Goal: Transaction & Acquisition: Purchase product/service

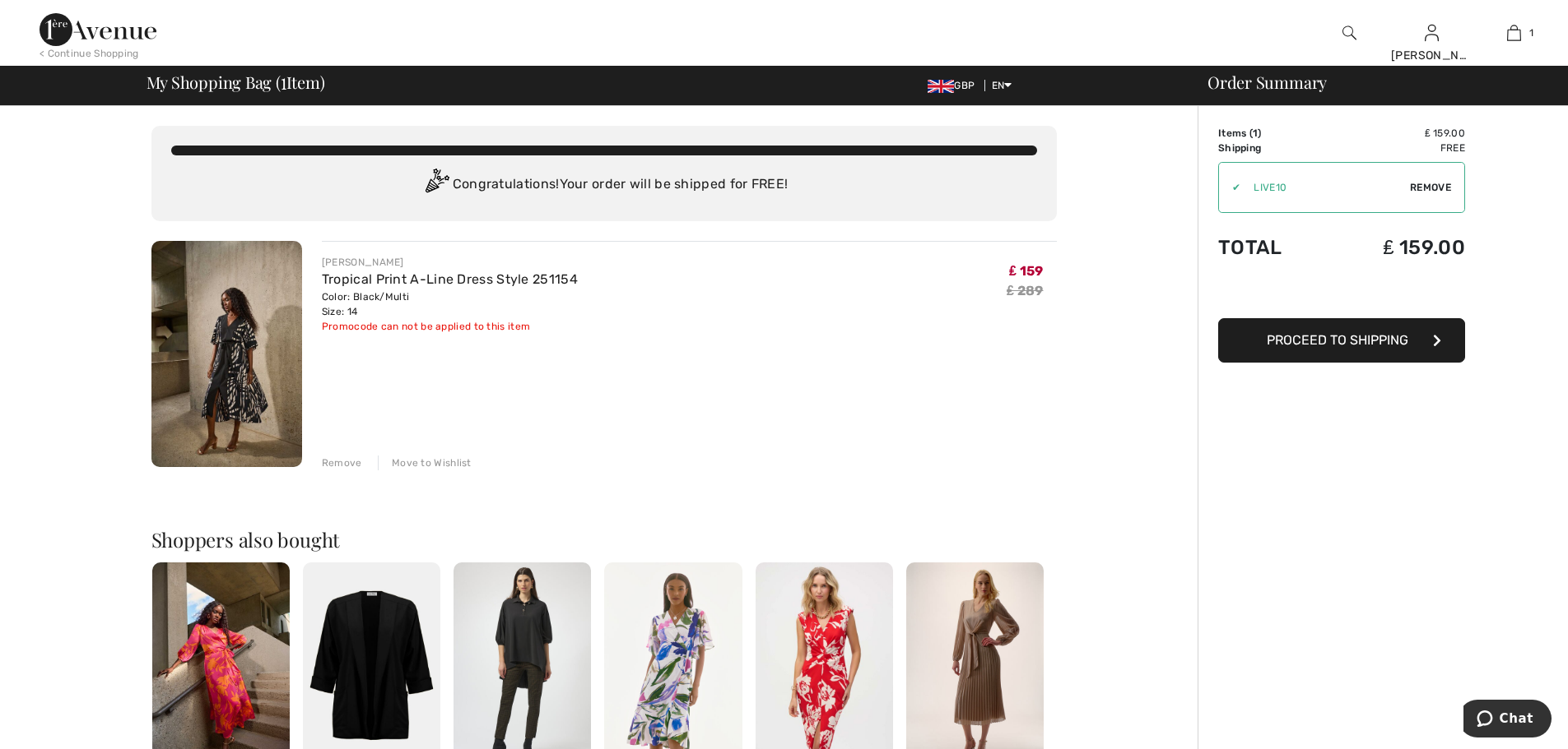
click at [1341, 341] on span "Proceed to Shipping" at bounding box center [1337, 339] width 141 height 16
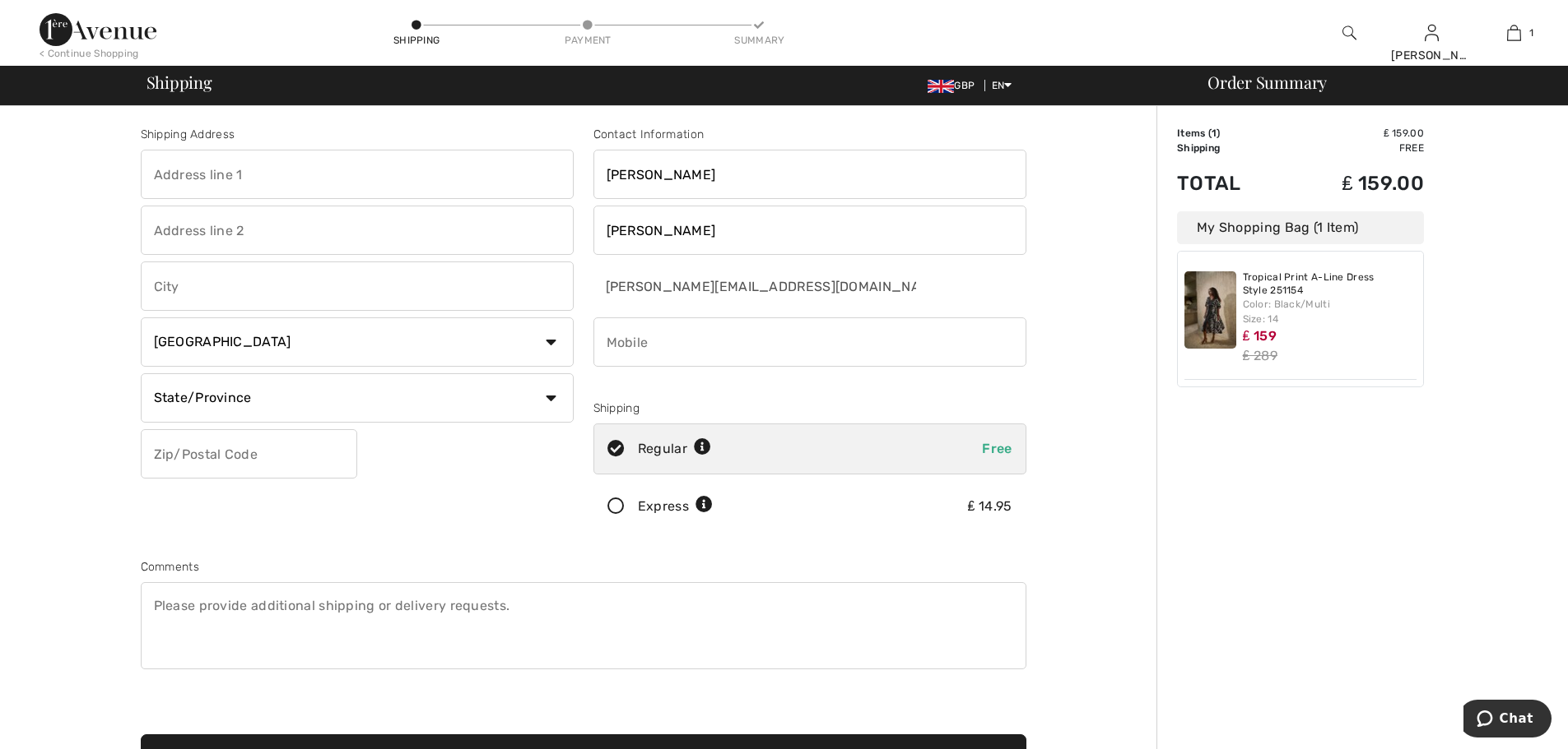
click at [654, 346] on input "phone" at bounding box center [810, 342] width 433 height 49
type input "07875013118"
type input "[STREET_ADDRESS][PERSON_NAME]"
type input "Hapton"
type input "BURNLEY"
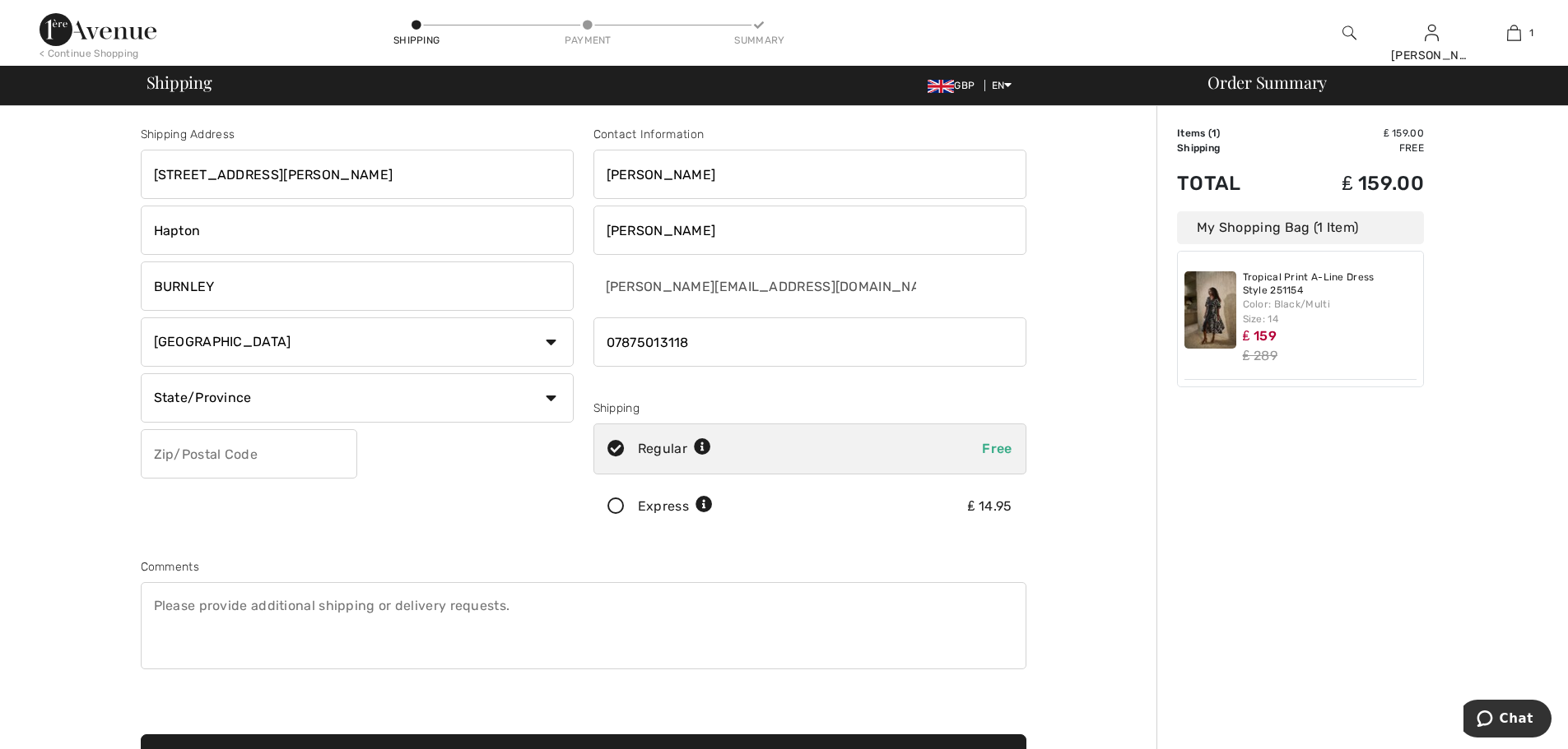
select select "GB"
type input "BB115PD"
click at [258, 404] on input "text" at bounding box center [357, 398] width 433 height 49
type input "[GEOGRAPHIC_DATA]"
click at [14, 325] on div "Shipping Address 56 Leigh Park Hapton BURNLEY Country Canada United States Afgh…" at bounding box center [583, 588] width 1146 height 966
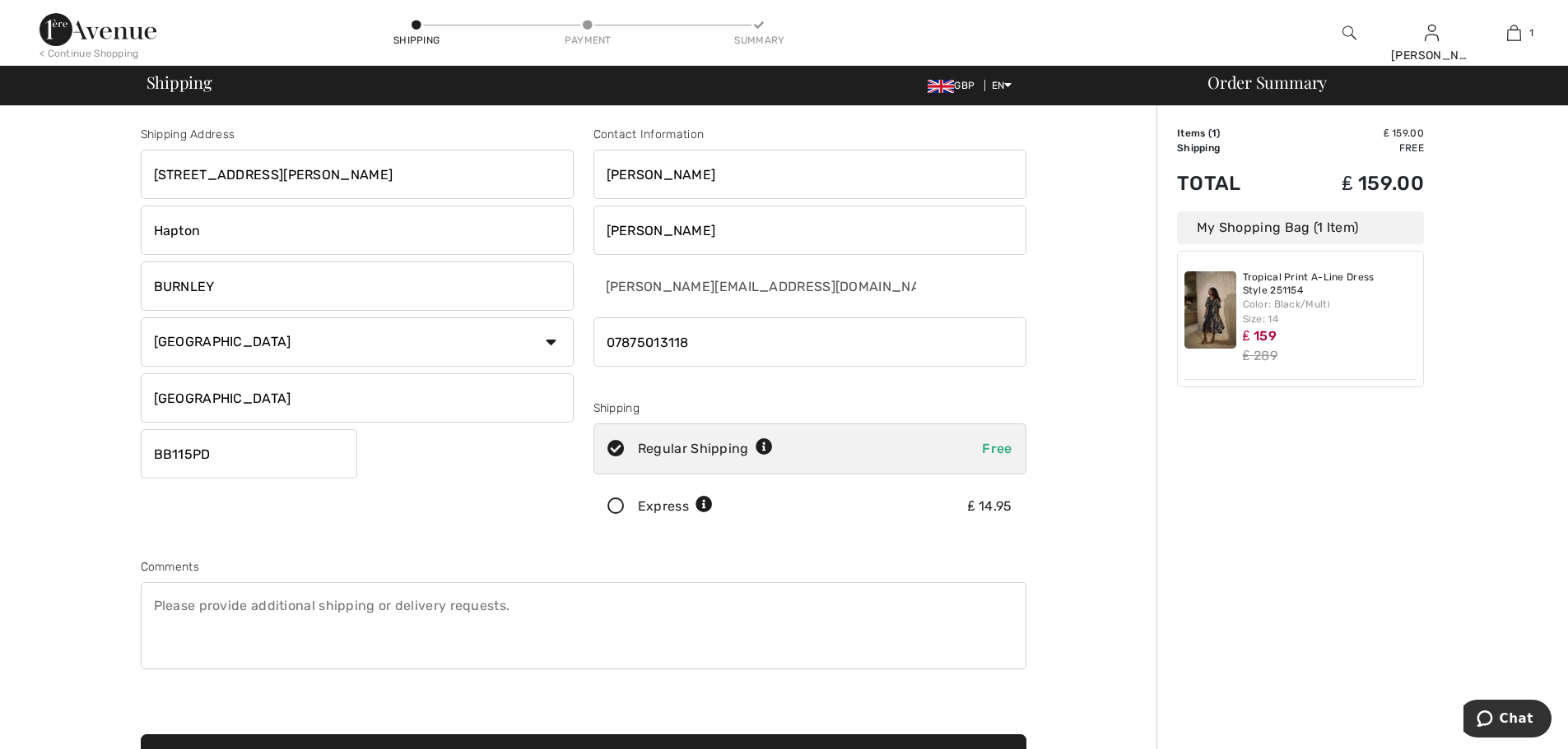
click at [180, 608] on textarea at bounding box center [583, 626] width 885 height 88
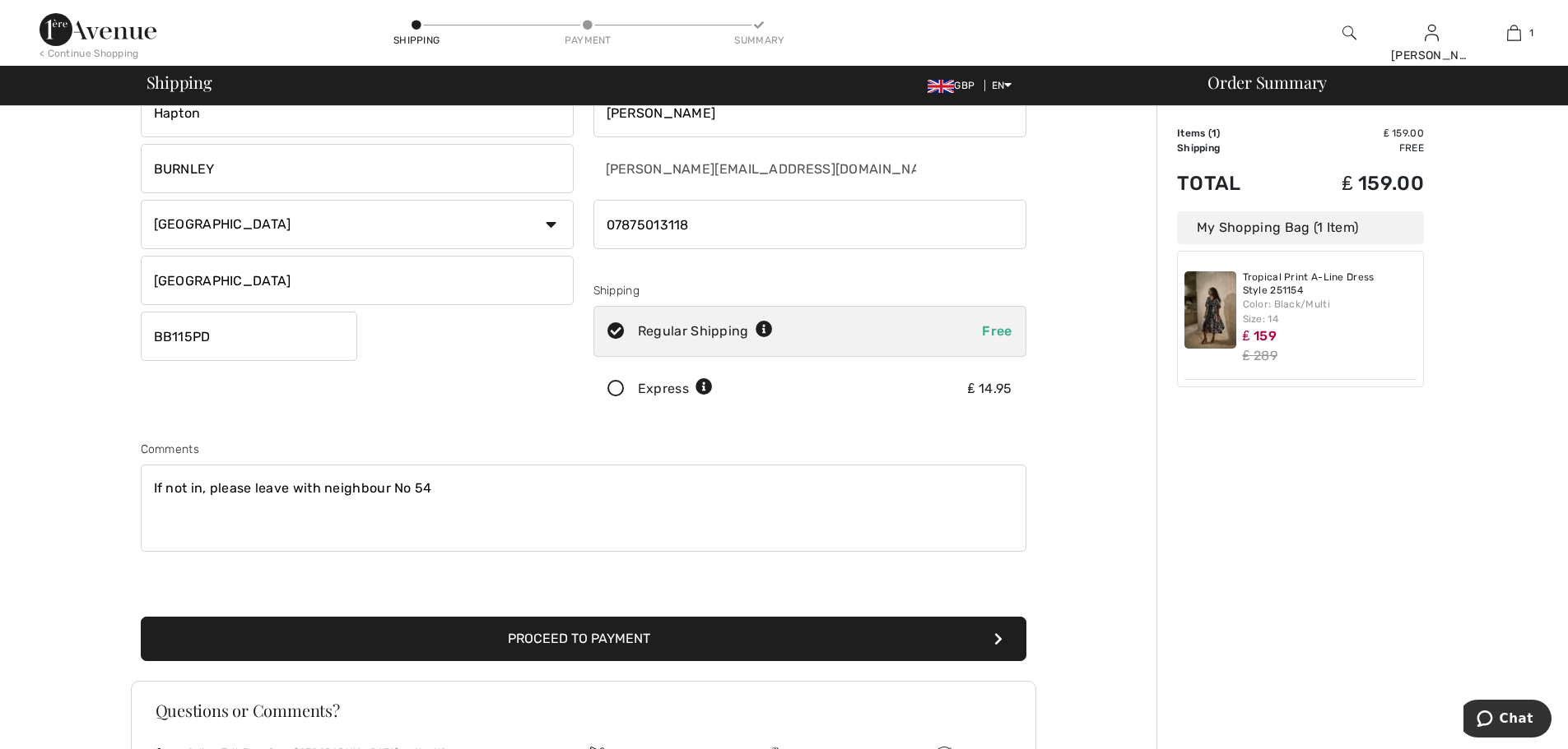
scroll to position [307, 0]
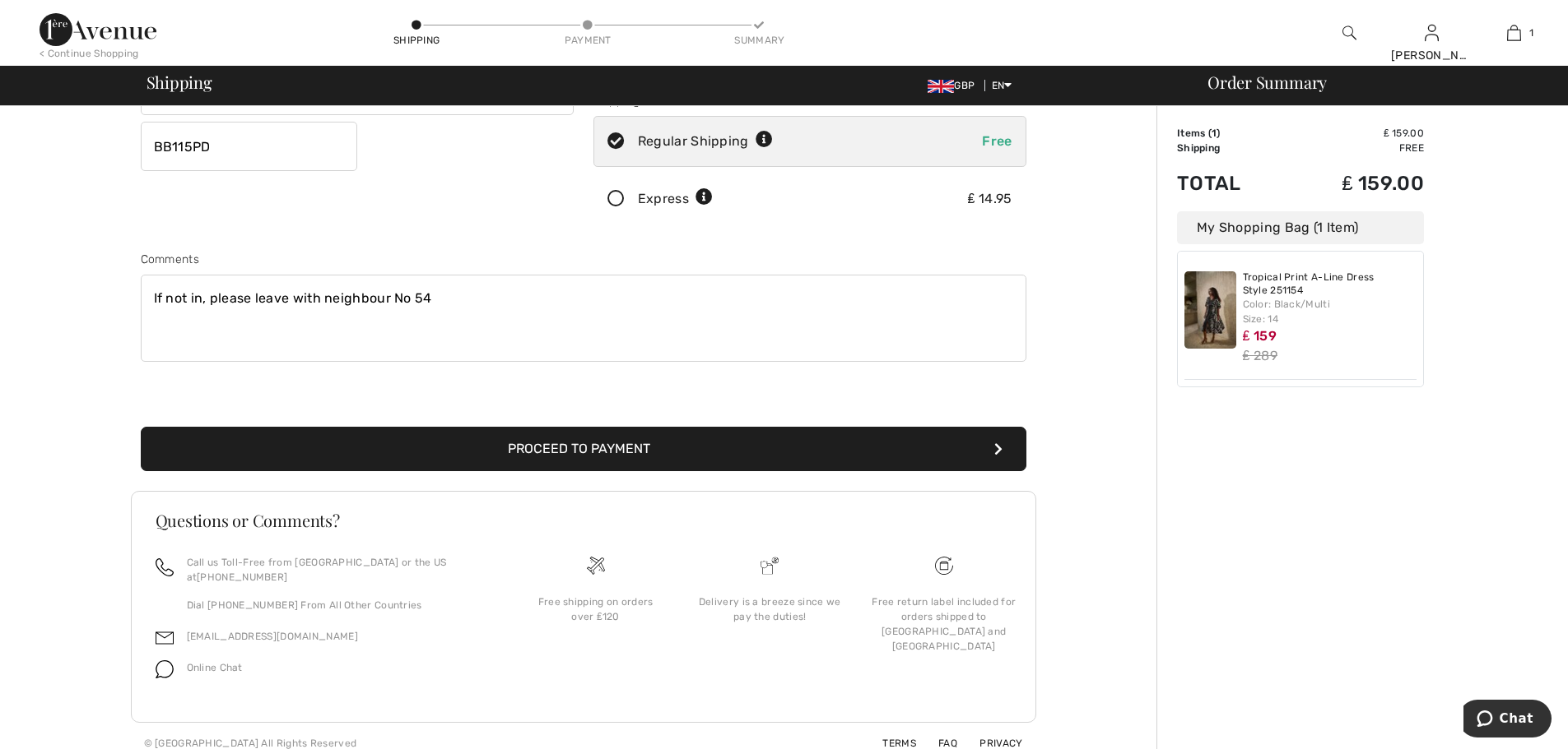
type textarea "If not in, please leave with neighbour No 54"
click at [506, 453] on button "Proceed to Payment" at bounding box center [583, 449] width 885 height 45
click at [424, 442] on button "Proceed to Payment" at bounding box center [583, 449] width 885 height 45
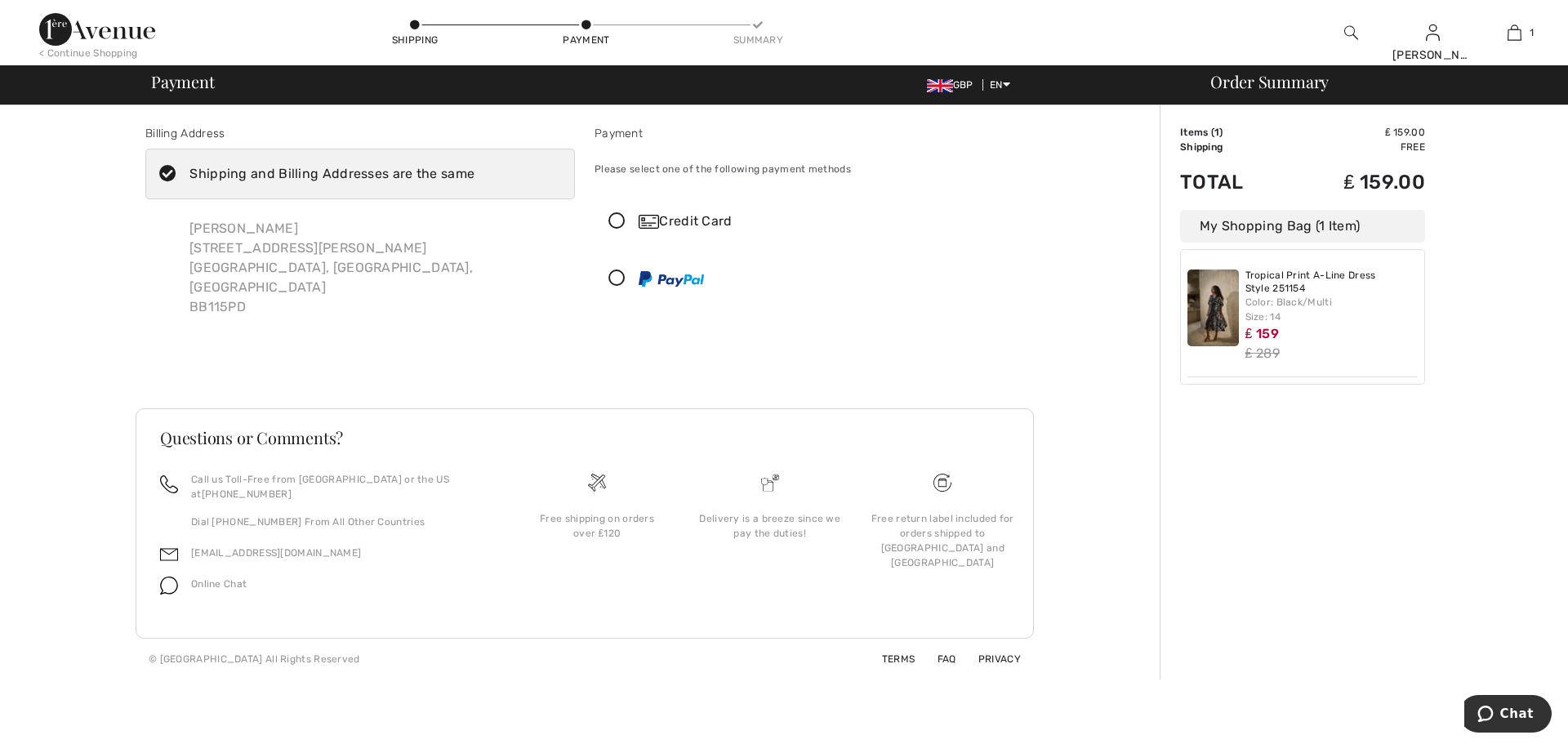
click at [619, 222] on icon at bounding box center [617, 221] width 43 height 17
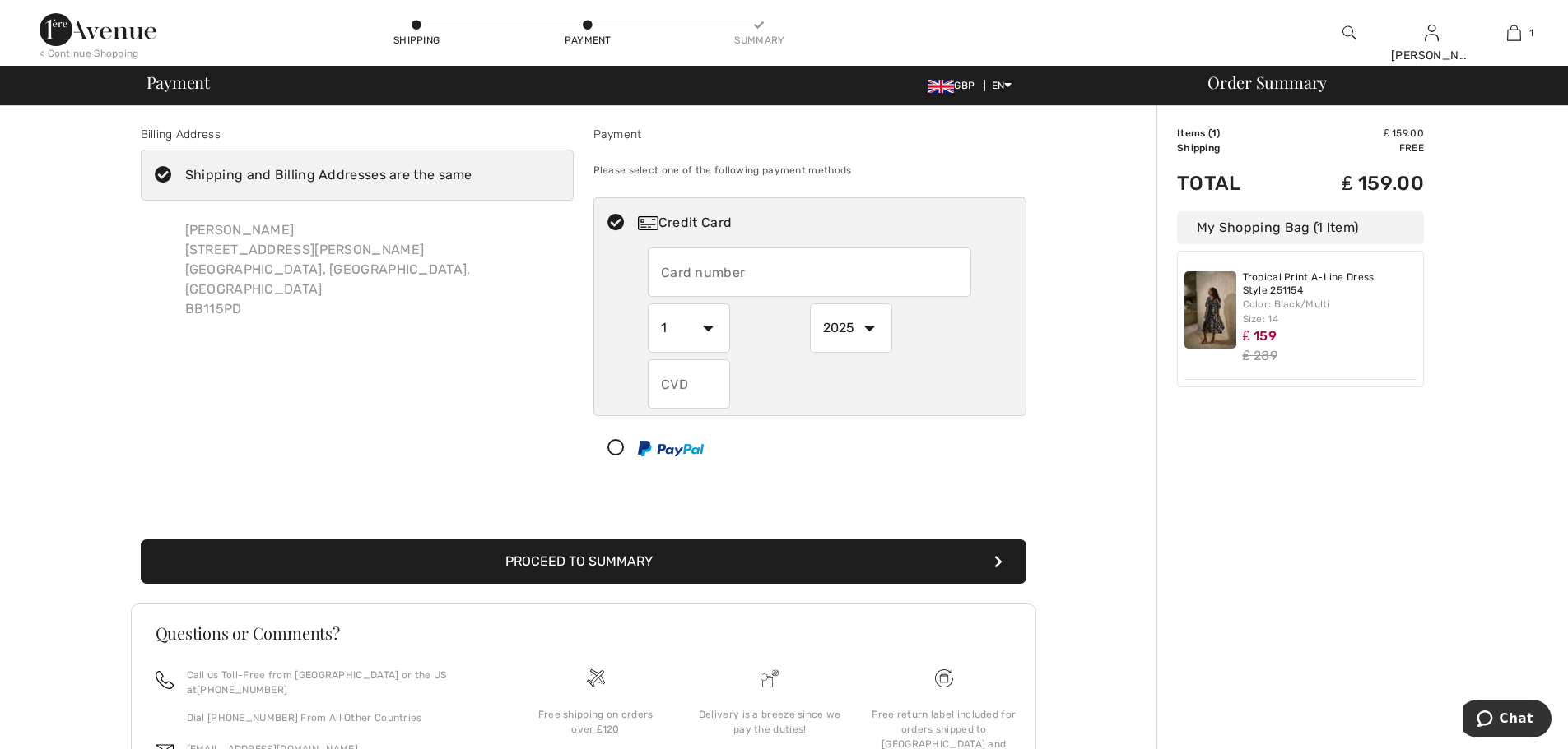
click at [695, 267] on input "text" at bounding box center [810, 272] width 323 height 49
